Goal: Complete application form

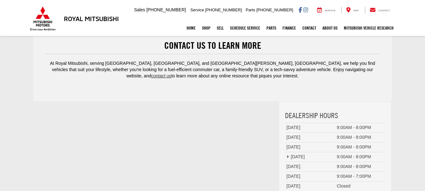
drag, startPoint x: 188, startPoint y: 106, endPoint x: 194, endPoint y: 111, distance: 8.5
type input "[PERSON_NAME]"
type input "[PERSON_NAME][EMAIL_ADDRESS][DOMAIN_NAME]"
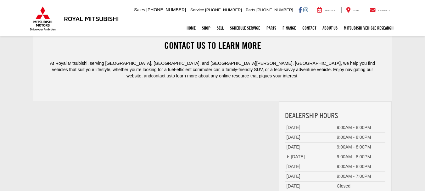
paste input "I recently met with clients in the area and thought you might like a cleaning q…"
type input "[PHONE_NUMBER]_____"
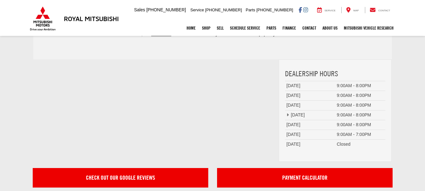
paste textarea "I recently met with clients in the area and thought you might like a cleaning q…"
type textarea "I recently met with clients in the area and thought you might like a cleaning q…"
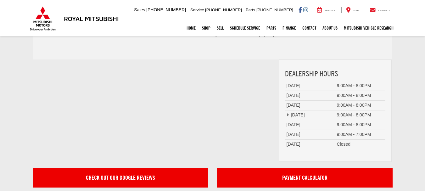
type input "[PHONE_NUMBER]"
checkbox input "true"
